Goal: Information Seeking & Learning: Find specific fact

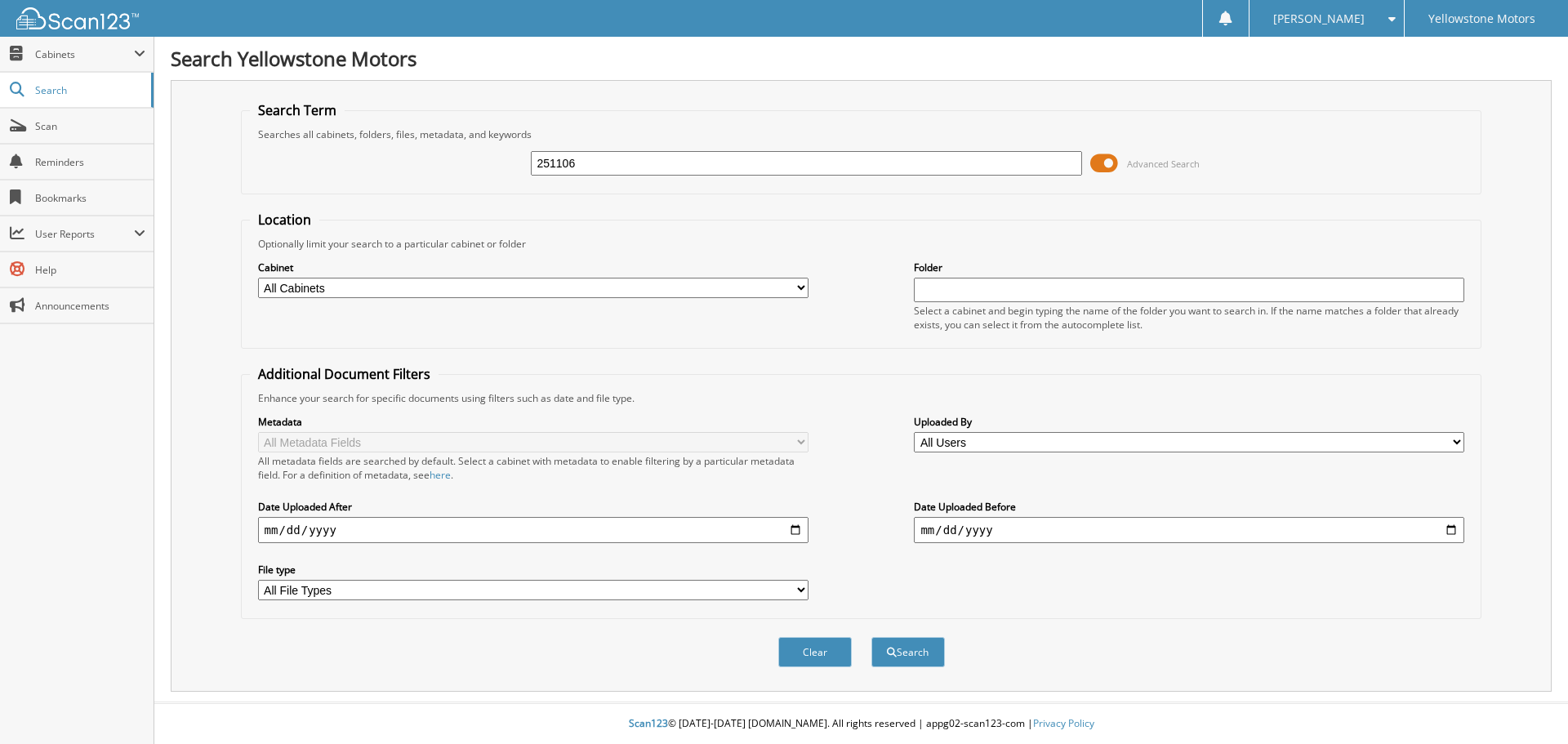
type input "251106"
click at [871, 637] on button "Search" at bounding box center [908, 652] width 74 height 30
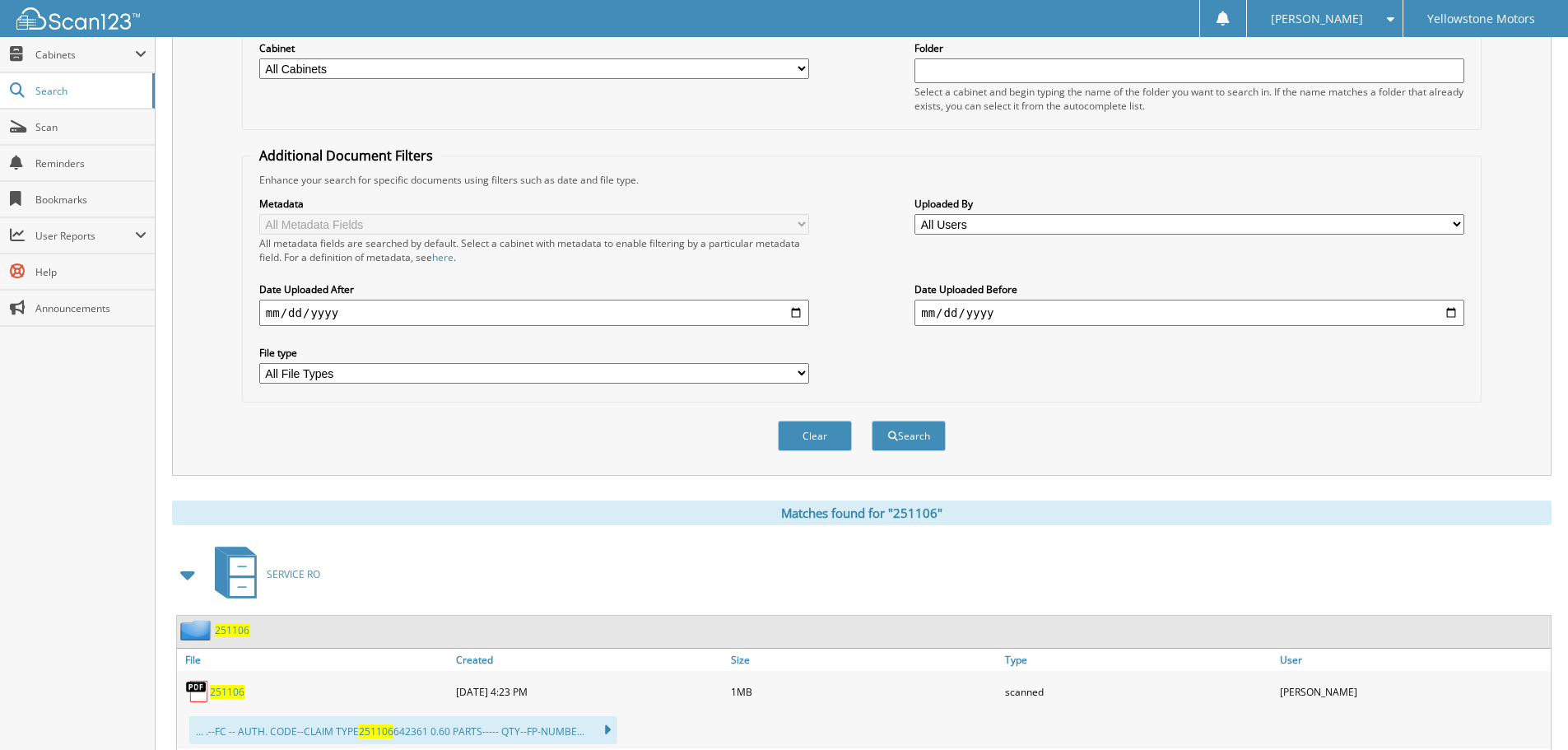
scroll to position [247, 0]
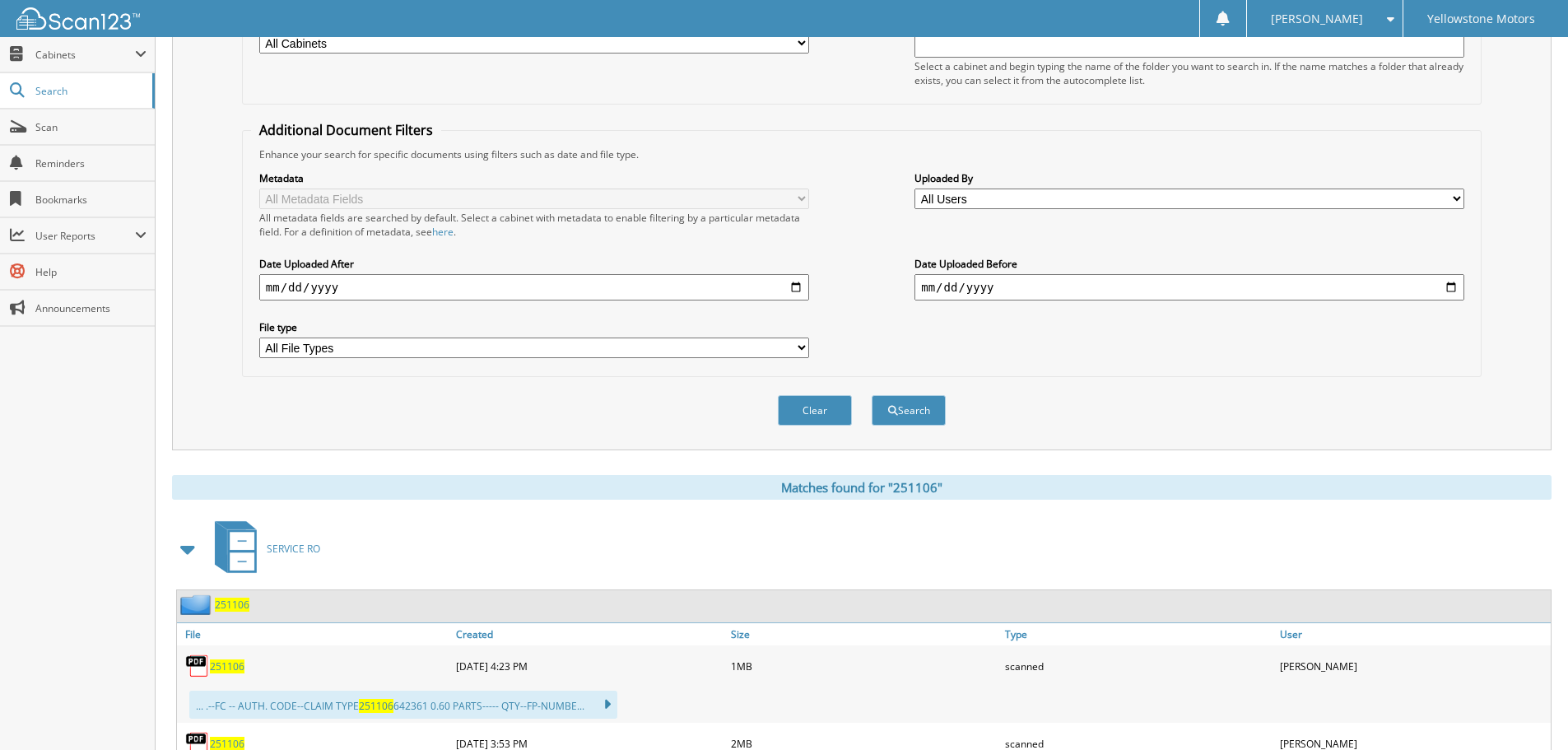
click at [236, 668] on span "251106" at bounding box center [228, 666] width 35 height 14
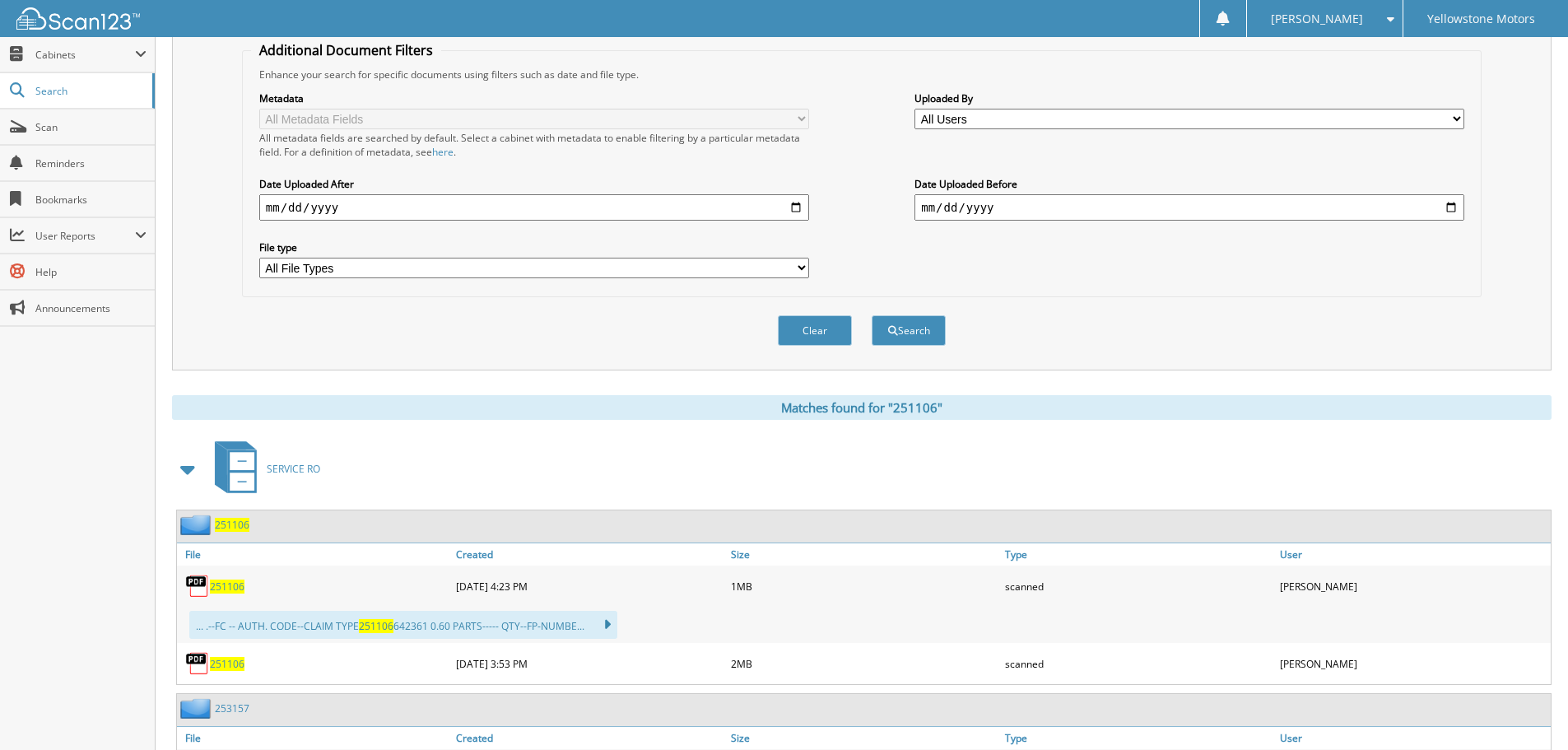
scroll to position [329, 0]
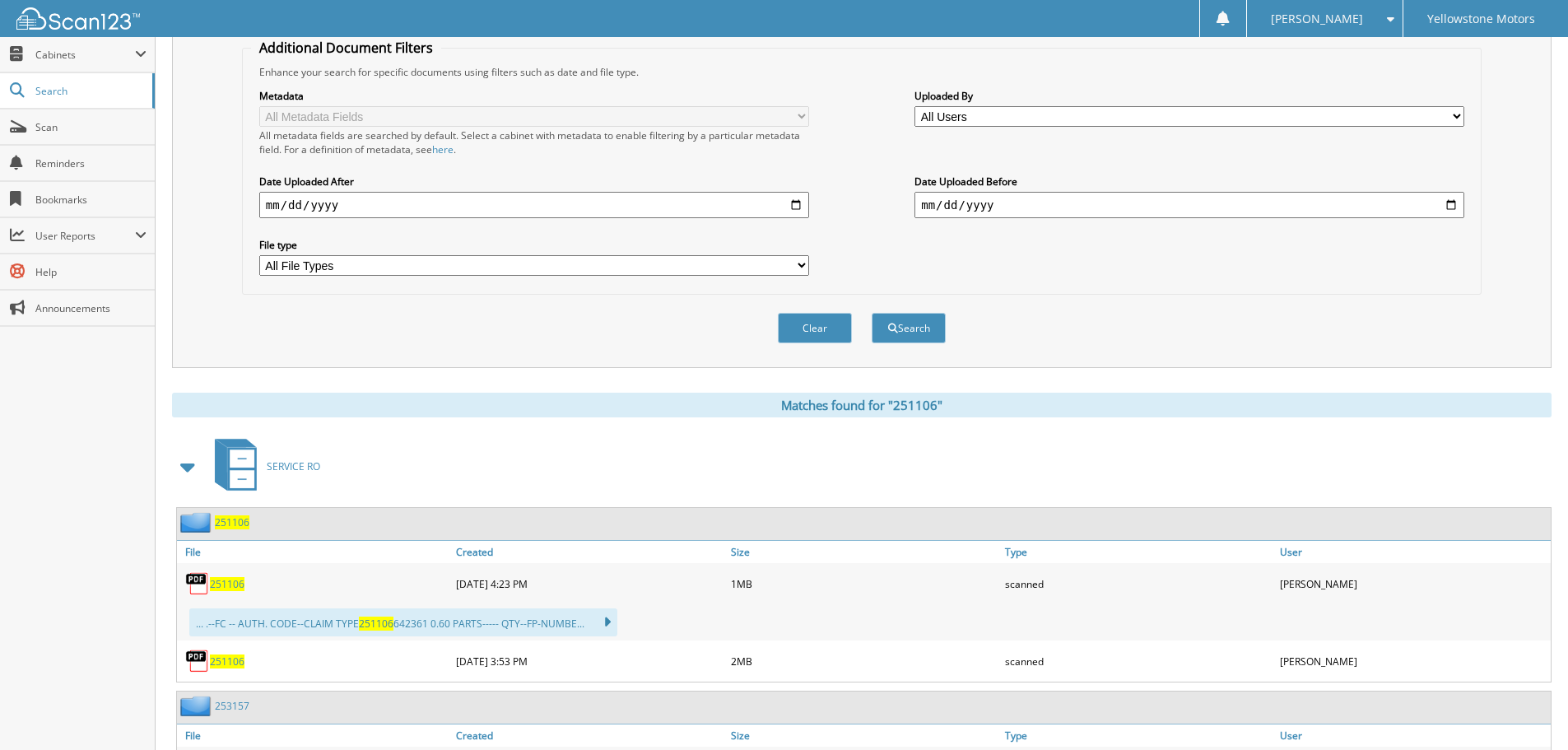
click at [227, 654] on link "251106" at bounding box center [228, 661] width 35 height 14
click at [224, 660] on span "251106" at bounding box center [228, 661] width 35 height 14
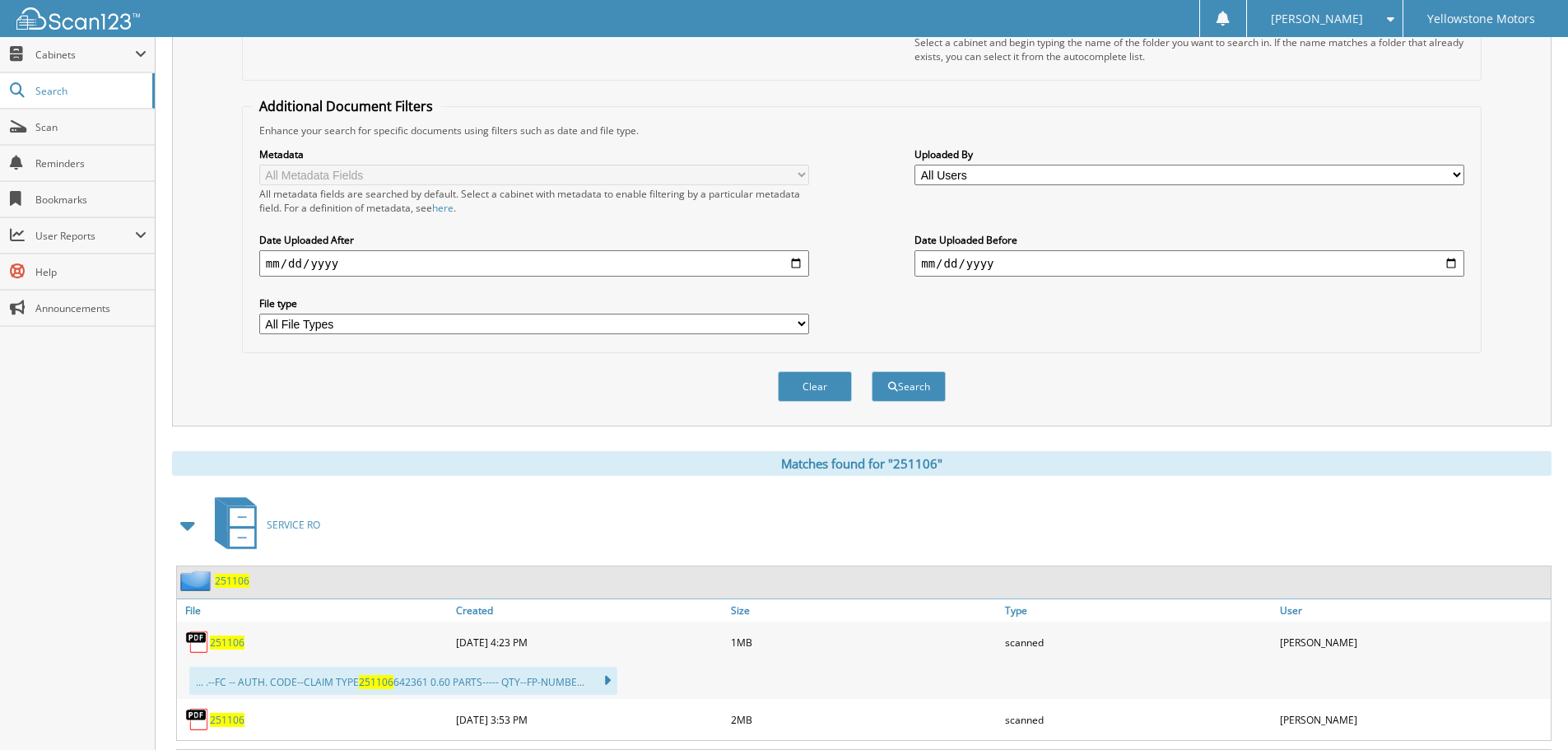
scroll to position [445, 0]
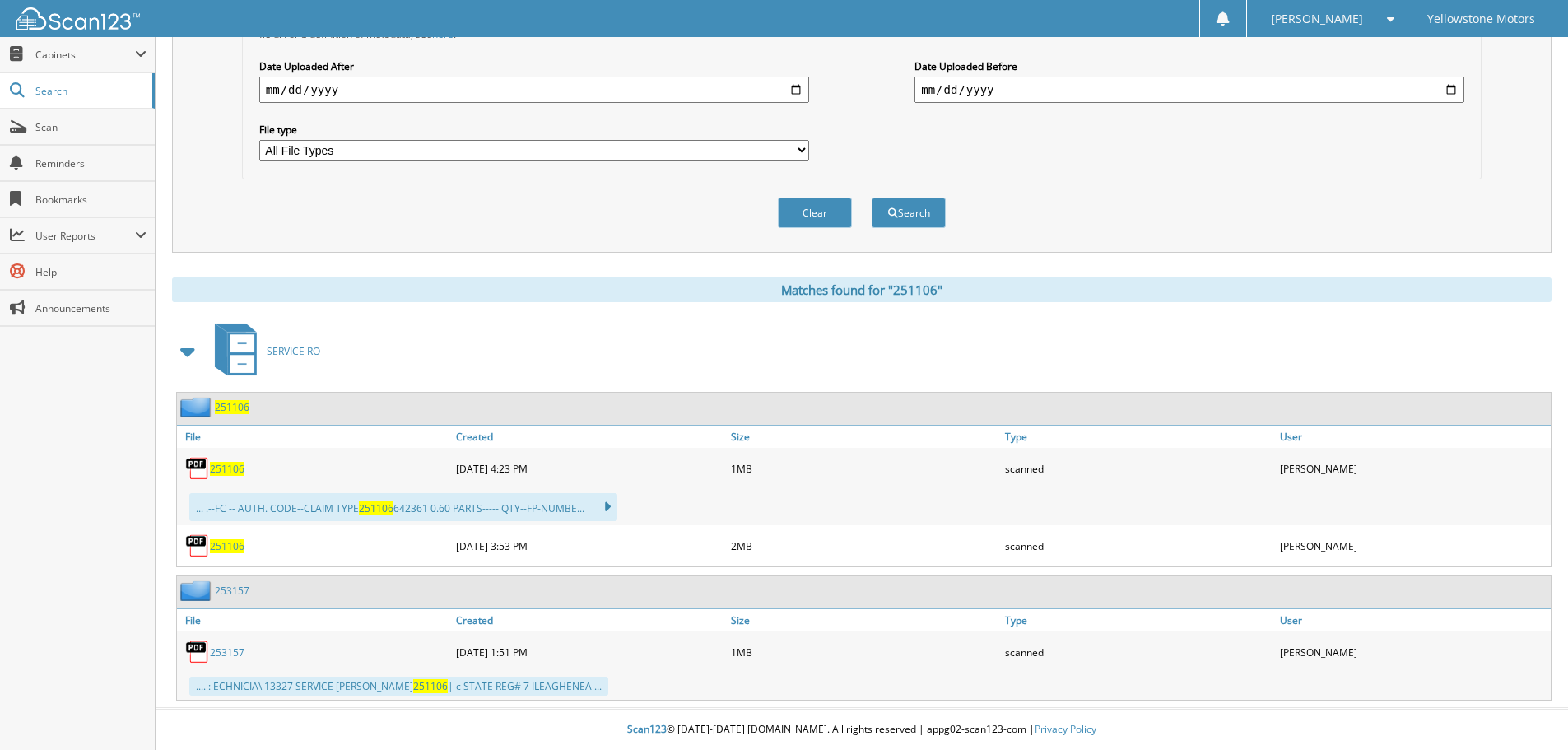
click at [242, 551] on span "251106" at bounding box center [228, 546] width 35 height 14
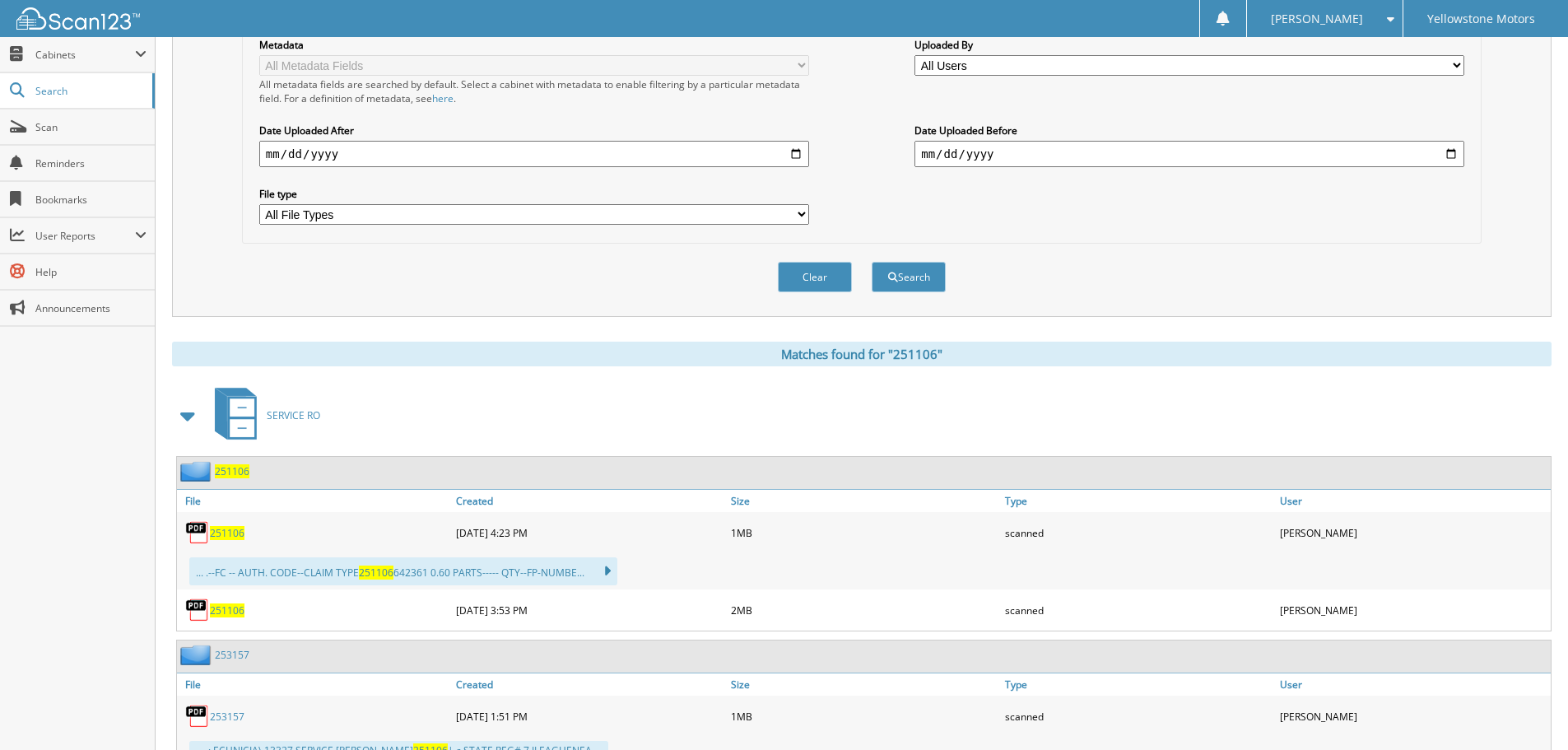
scroll to position [116, 0]
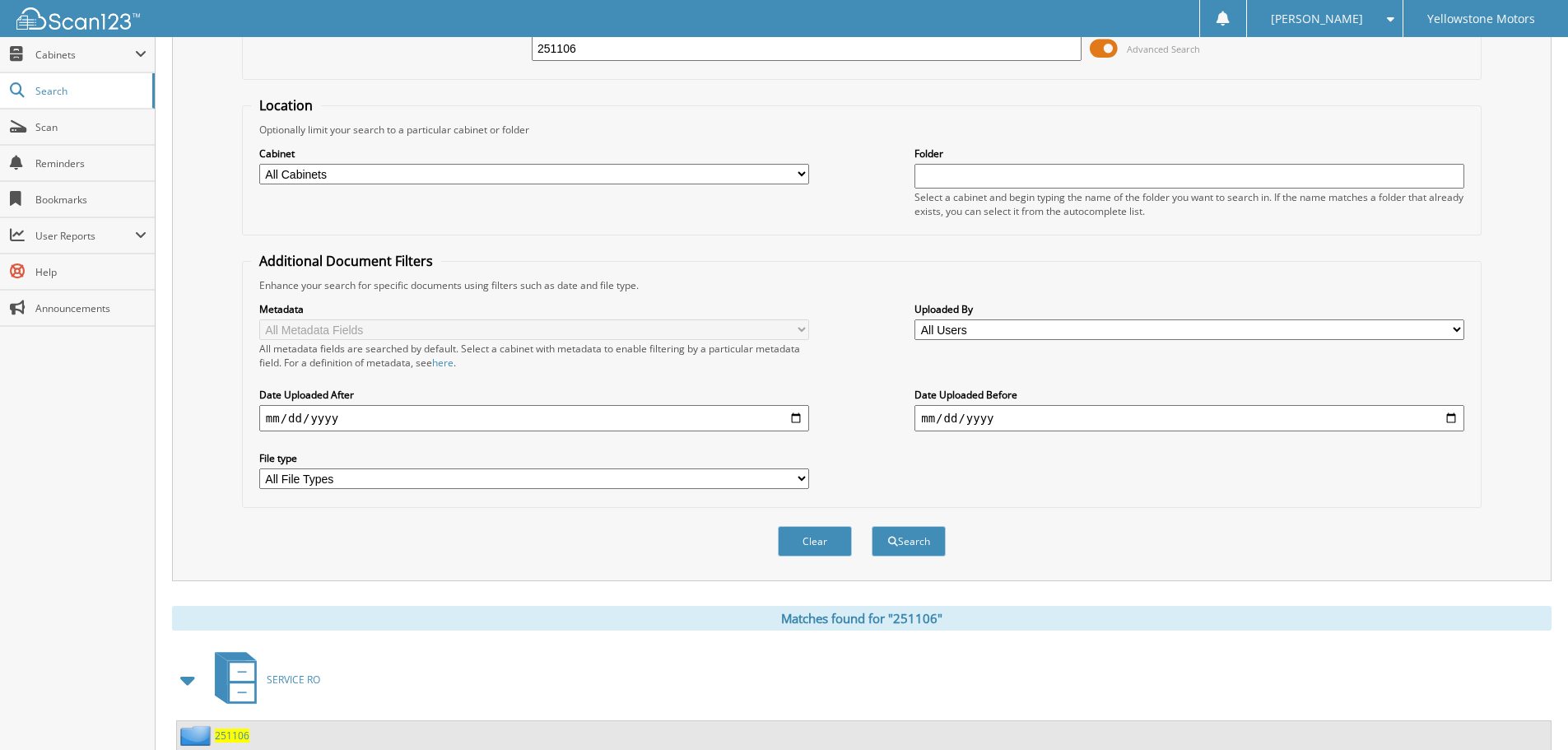
drag, startPoint x: 609, startPoint y: 48, endPoint x: 406, endPoint y: 45, distance: 203.0
click at [411, 47] on div "251106 Advanced Search" at bounding box center [862, 49] width 1222 height 45
type input "0"
type input "250902"
click at [871, 526] on button "Search" at bounding box center [908, 541] width 74 height 30
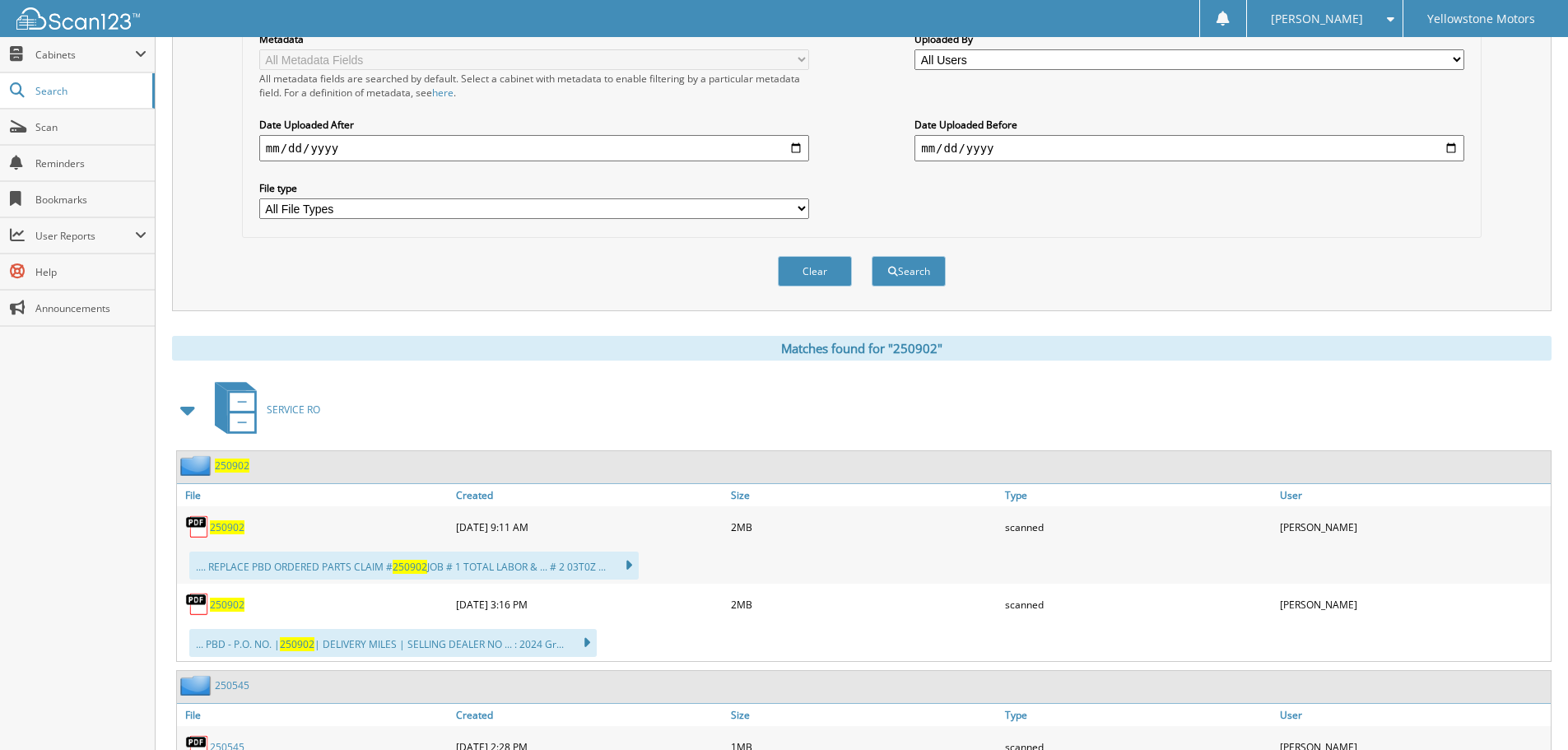
scroll to position [496, 0]
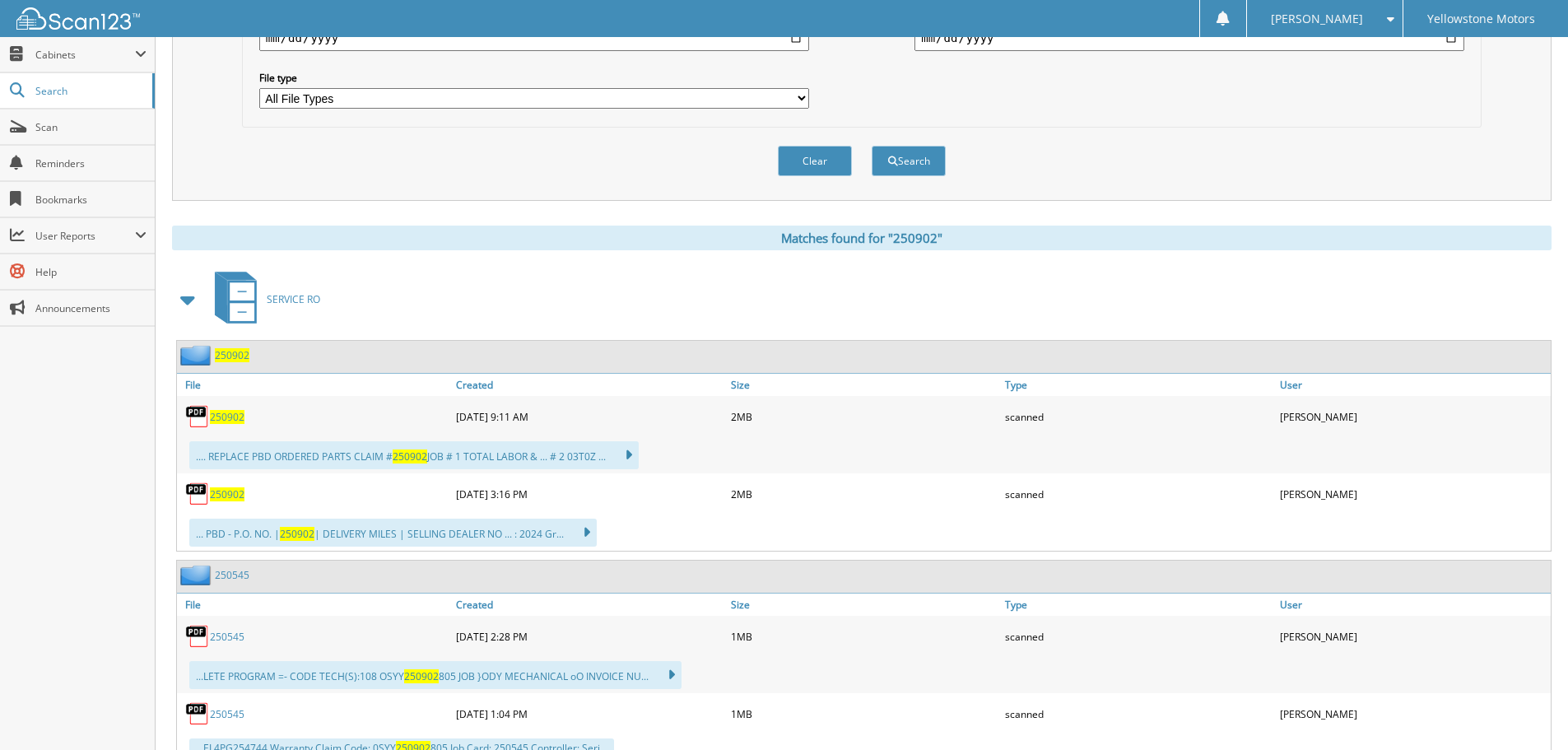
click at [220, 495] on span "250902" at bounding box center [228, 494] width 35 height 14
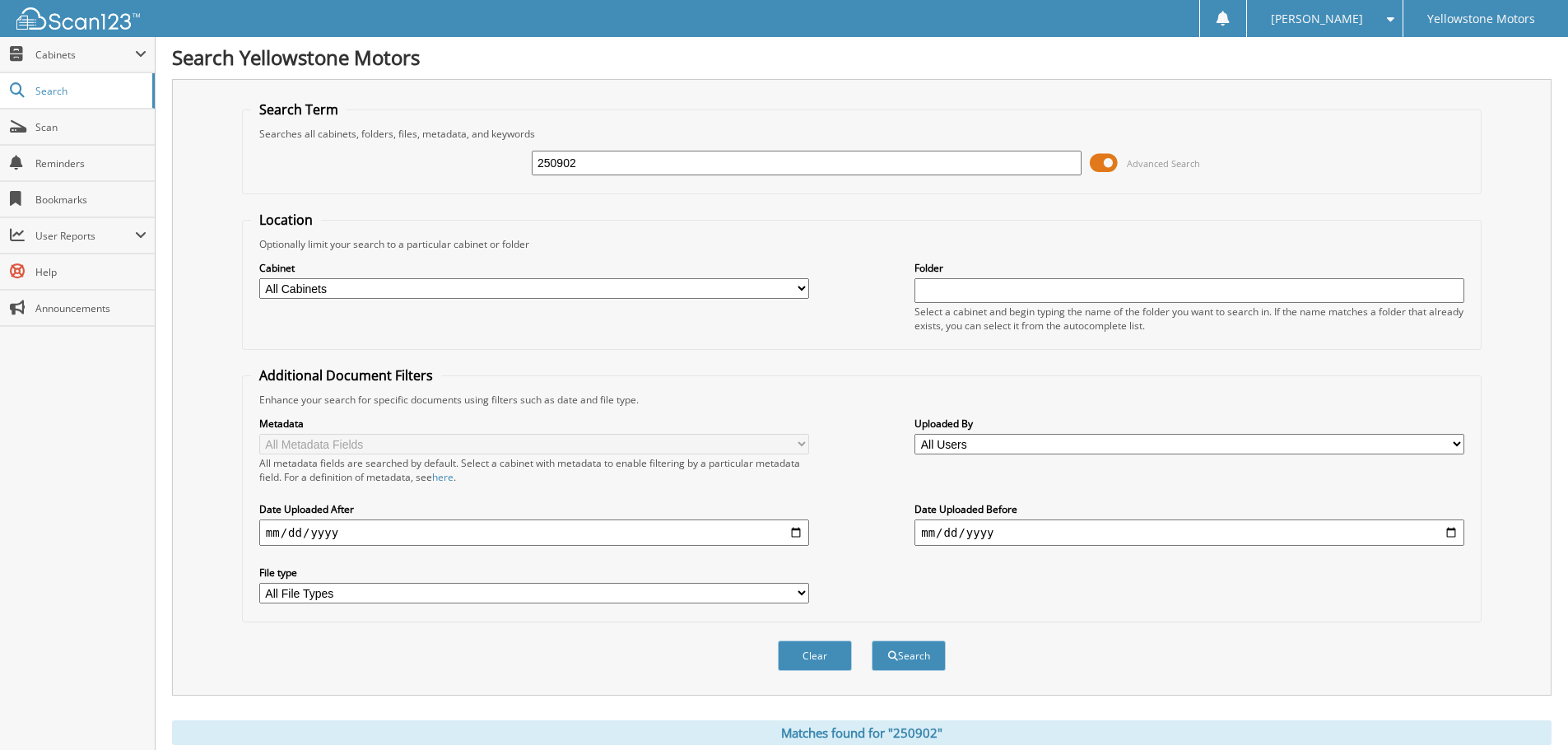
scroll to position [0, 0]
drag, startPoint x: 584, startPoint y: 169, endPoint x: 506, endPoint y: 158, distance: 78.8
click at [514, 159] on div "250902 Advanced Search" at bounding box center [862, 165] width 1222 height 45
type input "250618"
click at [871, 642] on button "Search" at bounding box center [908, 657] width 74 height 30
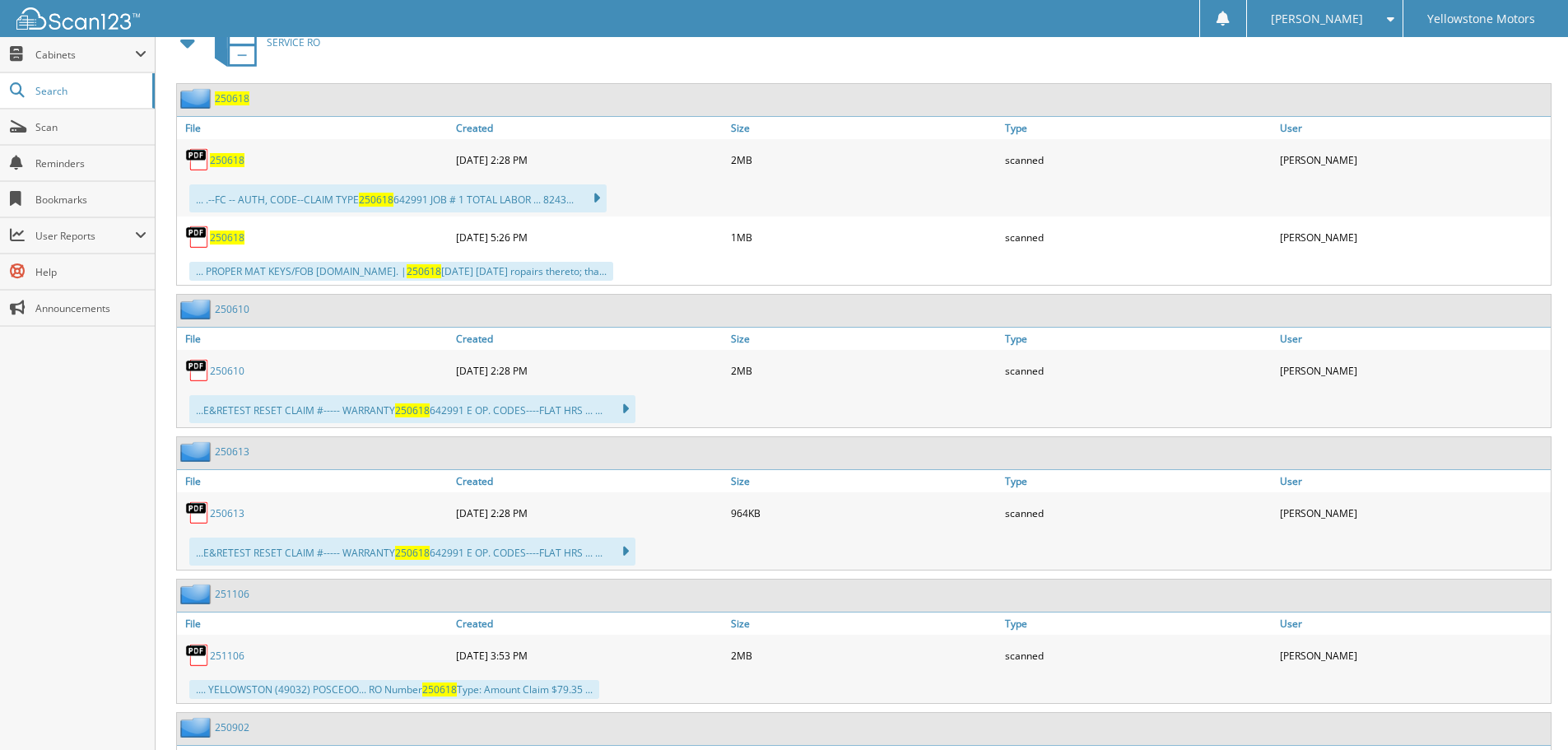
scroll to position [493, 0]
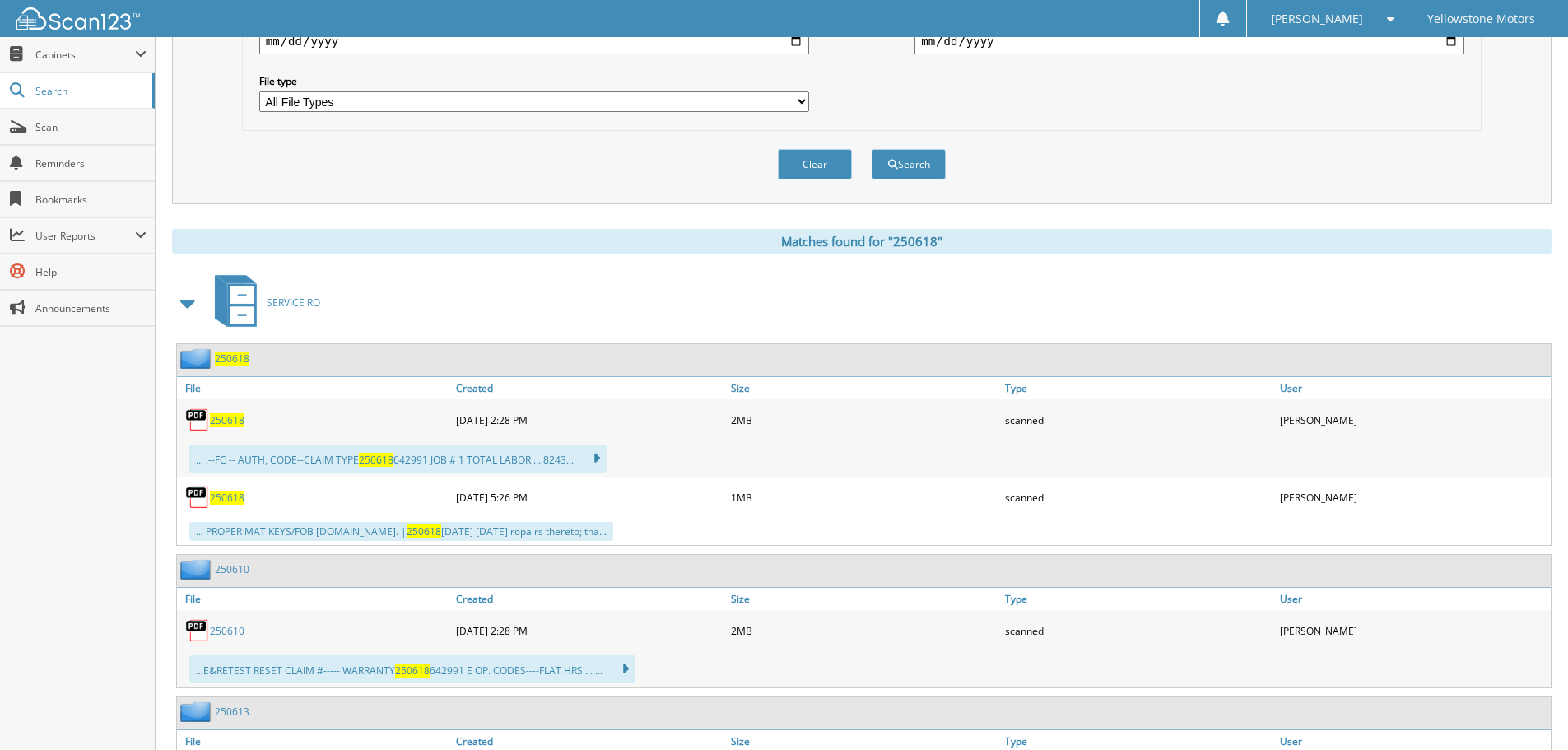
click at [231, 490] on link "250618" at bounding box center [228, 497] width 35 height 14
